Goal: Navigation & Orientation: Find specific page/section

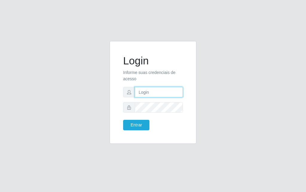
click at [157, 92] on input "text" at bounding box center [159, 92] width 48 height 10
type input "[PERSON_NAME]"
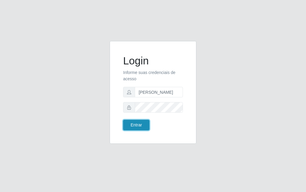
click at [137, 127] on button "Entrar" at bounding box center [136, 125] width 26 height 10
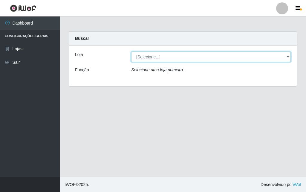
click at [290, 55] on select "[Selecione...] Divino Fogão" at bounding box center [211, 56] width 160 height 10
select select "499"
click at [131, 51] on select "[Selecione...] Divino Fogão" at bounding box center [211, 56] width 160 height 10
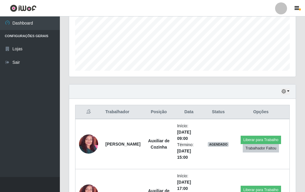
scroll to position [144, 0]
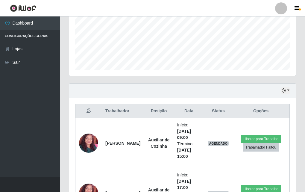
drag, startPoint x: 305, startPoint y: 140, endPoint x: 306, endPoint y: 164, distance: 24.0
click at [305, 164] on html "Perfil Alterar Senha Sair Dashboard Configurações Gerais Lojas Sair Carregando.…" at bounding box center [152, 51] width 305 height 391
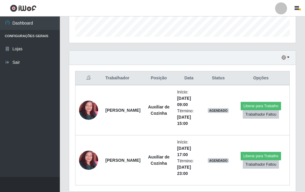
scroll to position [199, 0]
